Goal: Obtain resource: Obtain resource

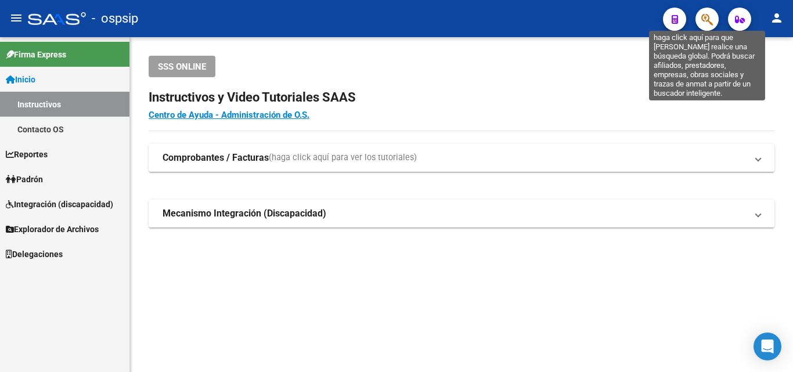
click at [703, 19] on icon "button" at bounding box center [707, 19] width 12 height 13
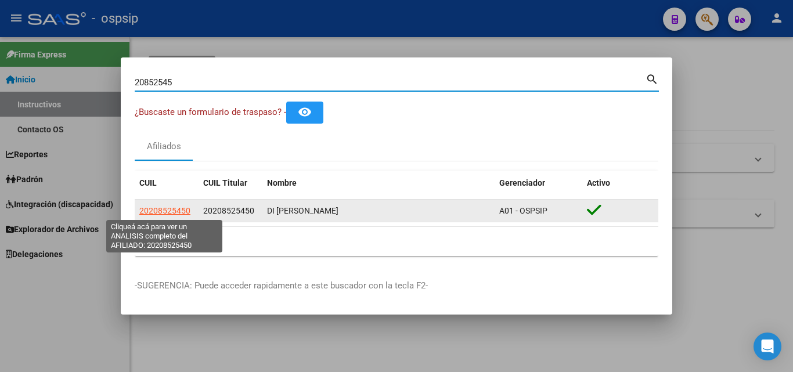
click at [174, 211] on span "20208525450" at bounding box center [164, 210] width 51 height 9
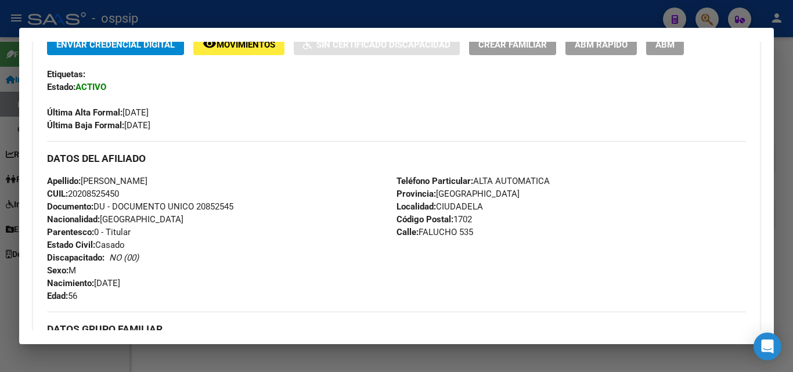
scroll to position [348, 0]
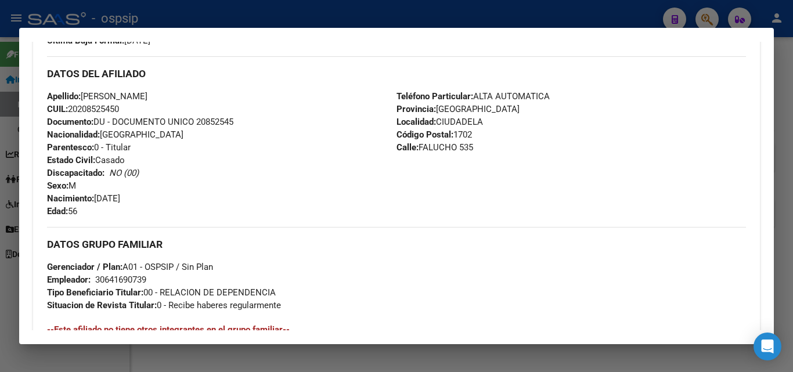
click at [377, 16] on div at bounding box center [396, 186] width 793 height 372
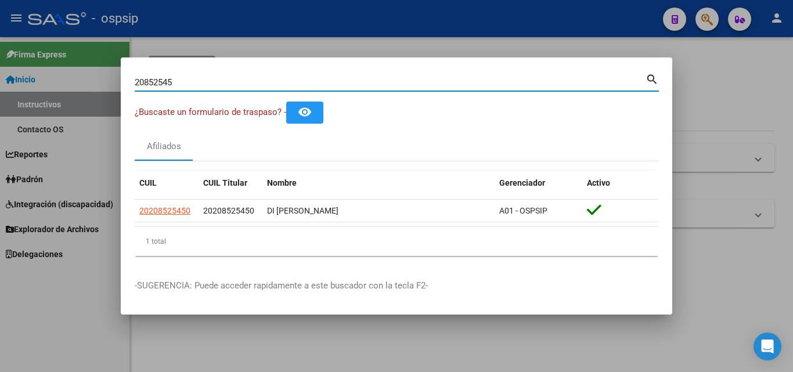
click at [197, 79] on input "20852545" at bounding box center [390, 82] width 511 height 10
type input "2"
type input "17551434"
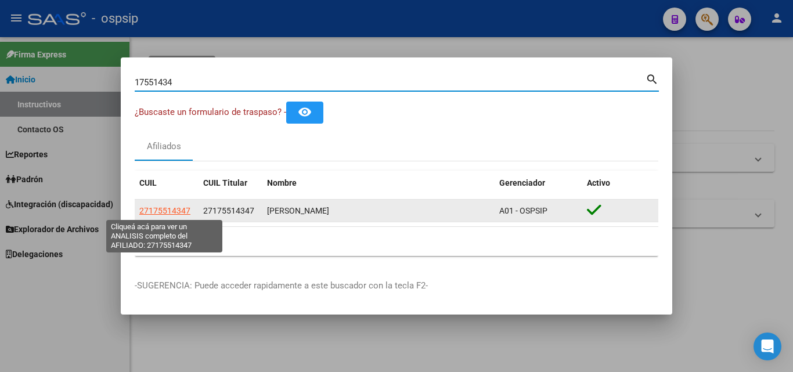
click at [155, 211] on span "27175514347" at bounding box center [164, 210] width 51 height 9
type textarea "27175514347"
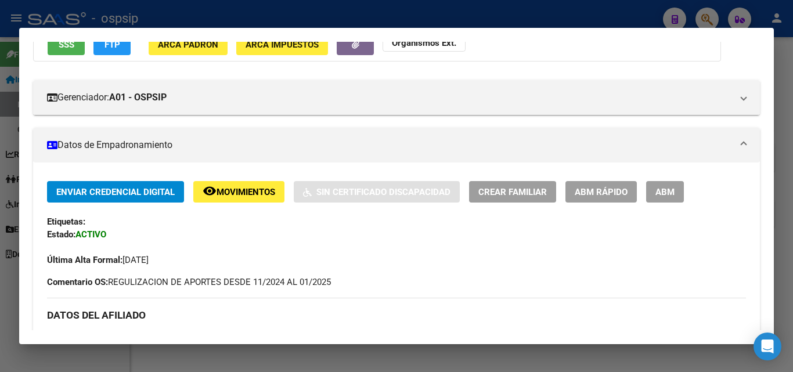
scroll to position [0, 0]
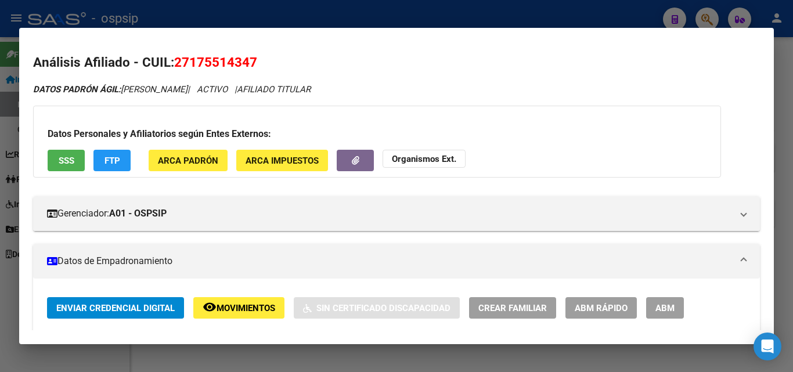
click at [580, 10] on div at bounding box center [396, 186] width 793 height 372
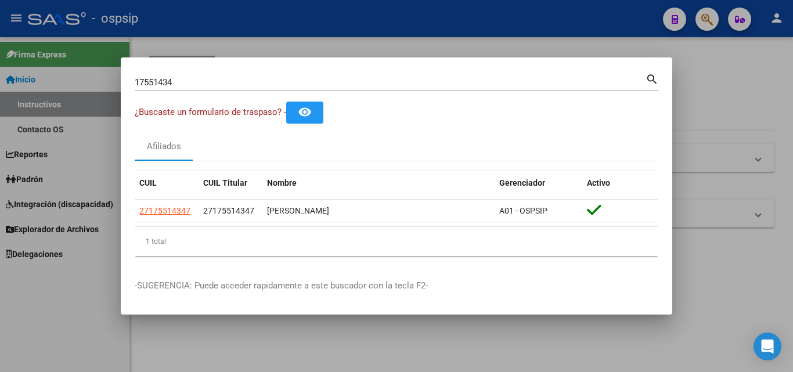
click at [201, 74] on div "17551434 Buscar (apellido, dni, cuil, nro traspaso, cuit, obra social)" at bounding box center [390, 82] width 511 height 17
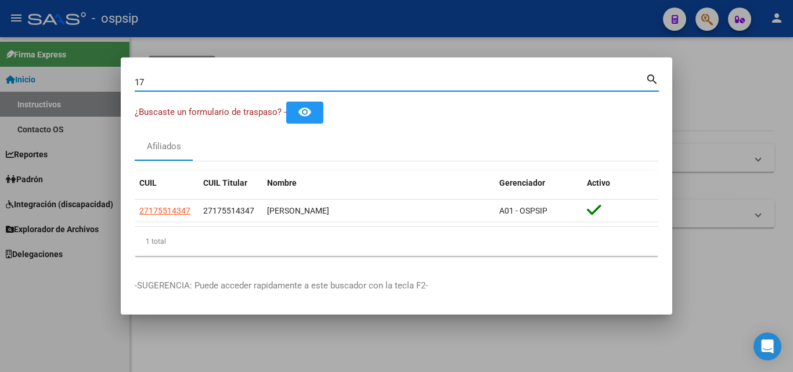
type input "1"
type input "54214249"
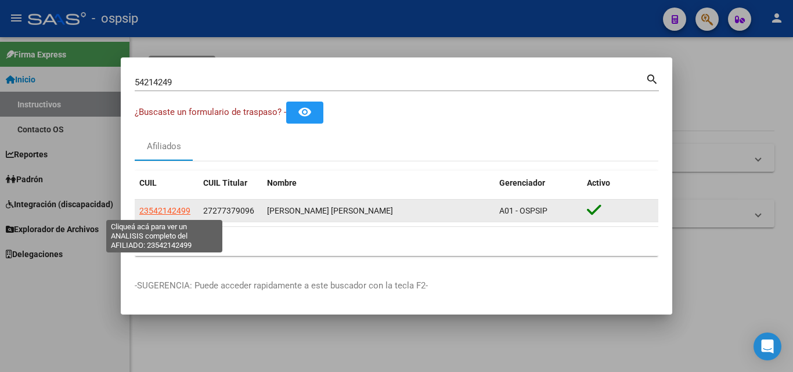
click at [168, 213] on span "23542142499" at bounding box center [164, 210] width 51 height 9
type textarea "23542142499"
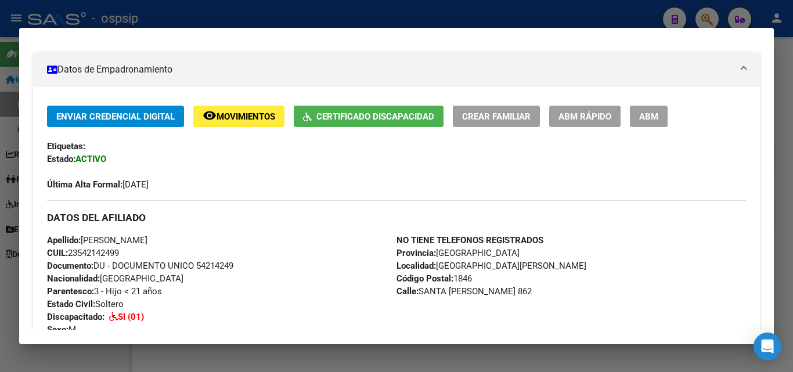
scroll to position [174, 0]
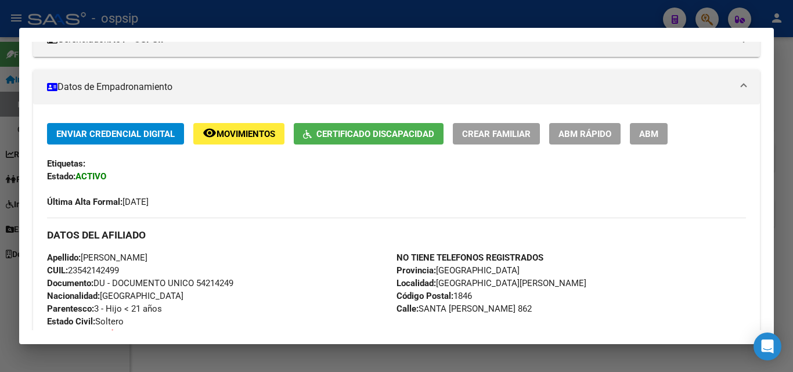
click at [351, 134] on span "Certificado Discapacidad" at bounding box center [375, 134] width 118 height 10
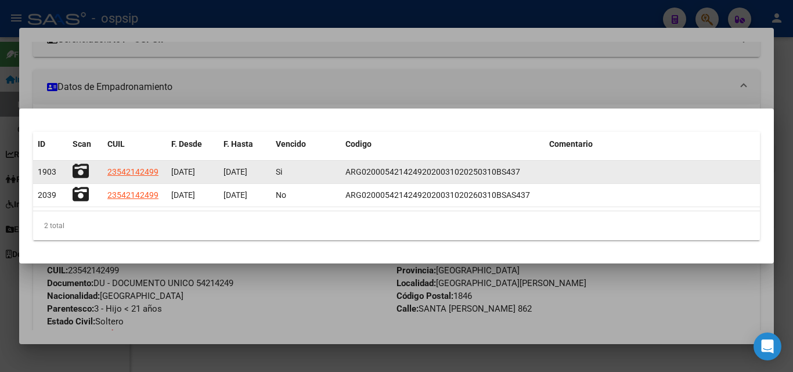
click at [77, 172] on icon at bounding box center [81, 171] width 16 height 16
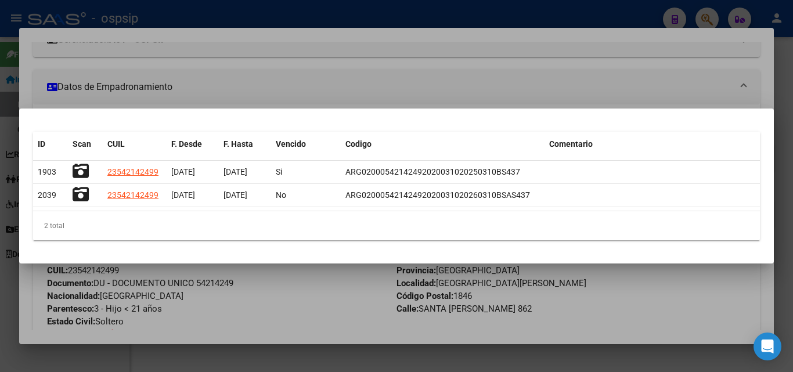
click at [346, 41] on div at bounding box center [396, 186] width 793 height 372
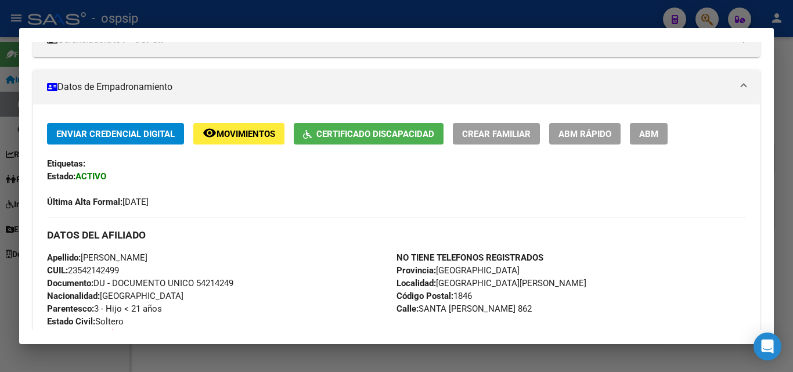
click at [353, 135] on span "Certificado Discapacidad" at bounding box center [375, 134] width 118 height 10
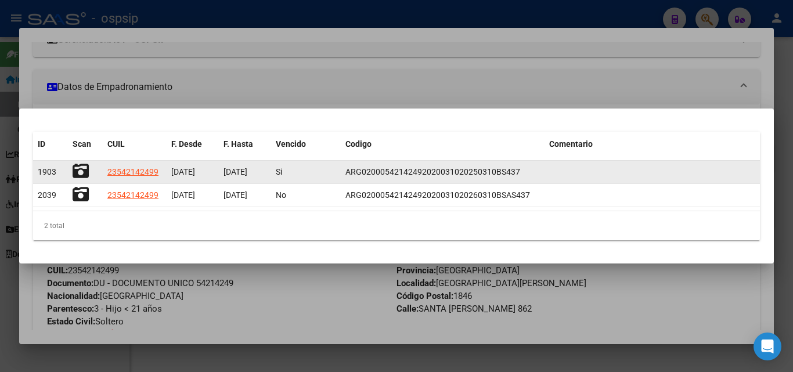
click at [81, 171] on icon at bounding box center [81, 171] width 16 height 16
